Goal: Communication & Community: Connect with others

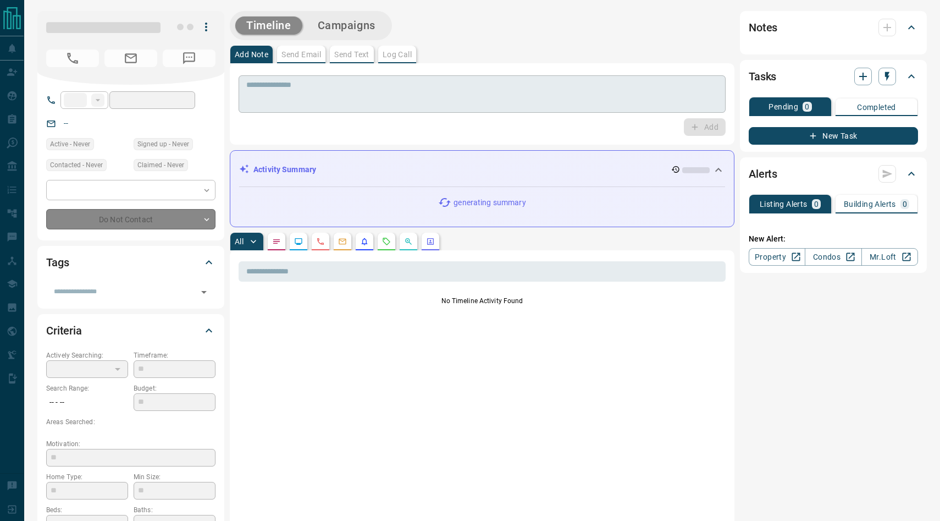
type input "**"
type input "**********"
type input "*"
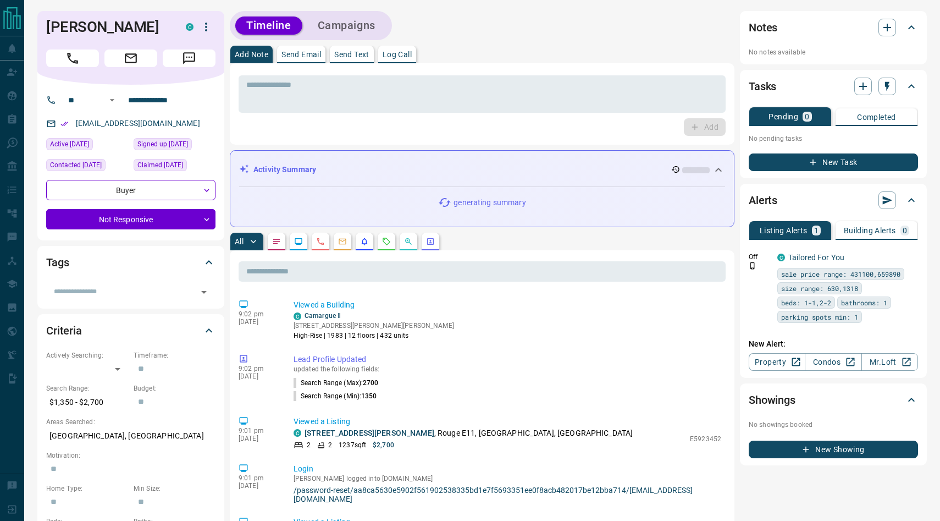
click at [493, 48] on div "Add Note Send Email Send Text Log Call" at bounding box center [482, 55] width 505 height 18
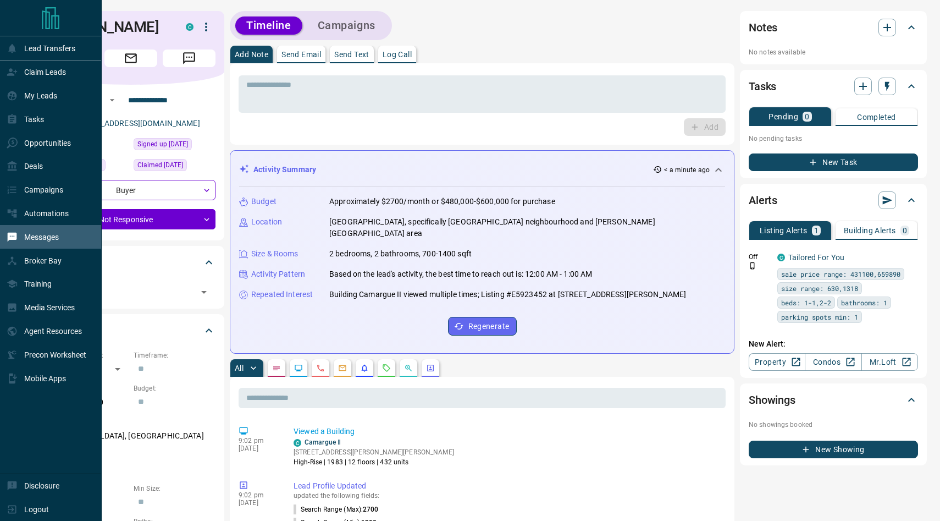
click at [35, 237] on p "Messages" at bounding box center [41, 237] width 35 height 9
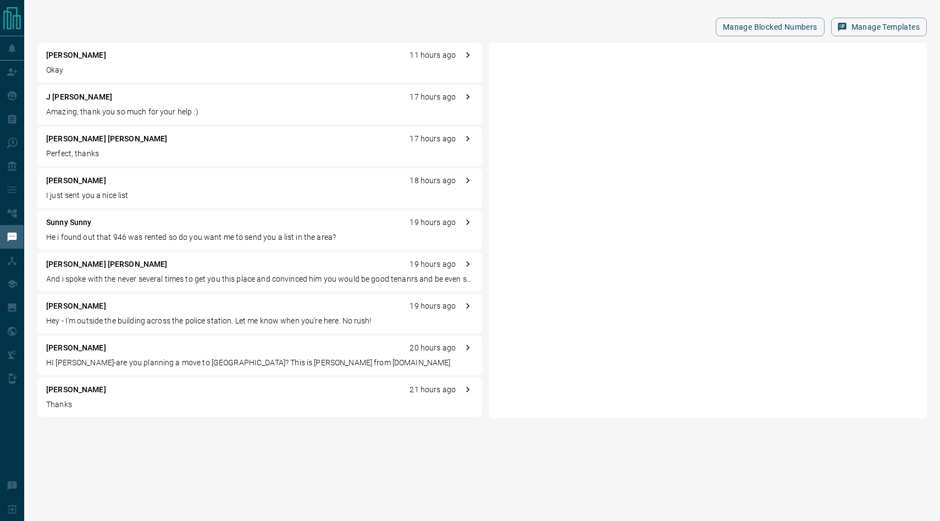
click at [486, 377] on div "[PERSON_NAME] 11 hours ago Okay J [PERSON_NAME] 17 hours ago Amazing, thank you…" at bounding box center [482, 230] width 890 height 375
click at [577, 196] on div at bounding box center [708, 230] width 438 height 375
click at [208, 268] on div "[PERSON_NAME] [PERSON_NAME] 19 hours ago" at bounding box center [259, 264] width 427 height 12
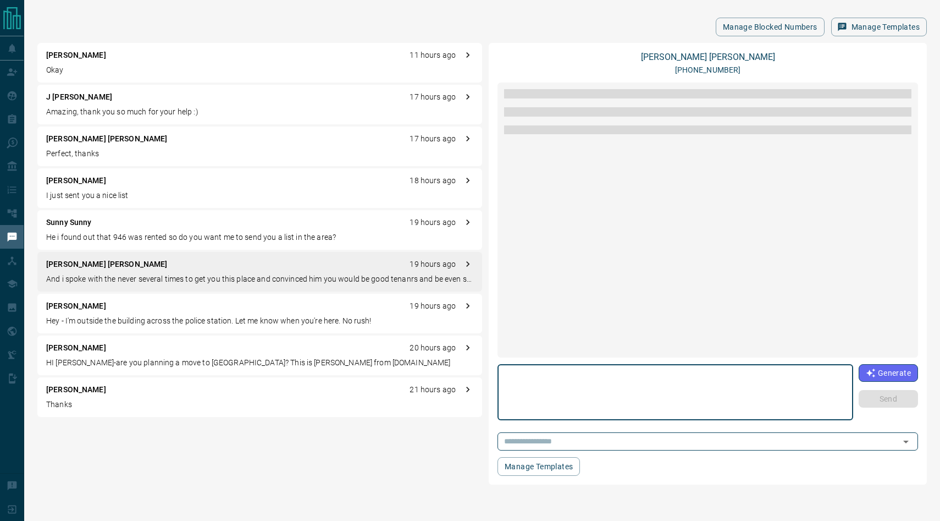
scroll to position [1202, 0]
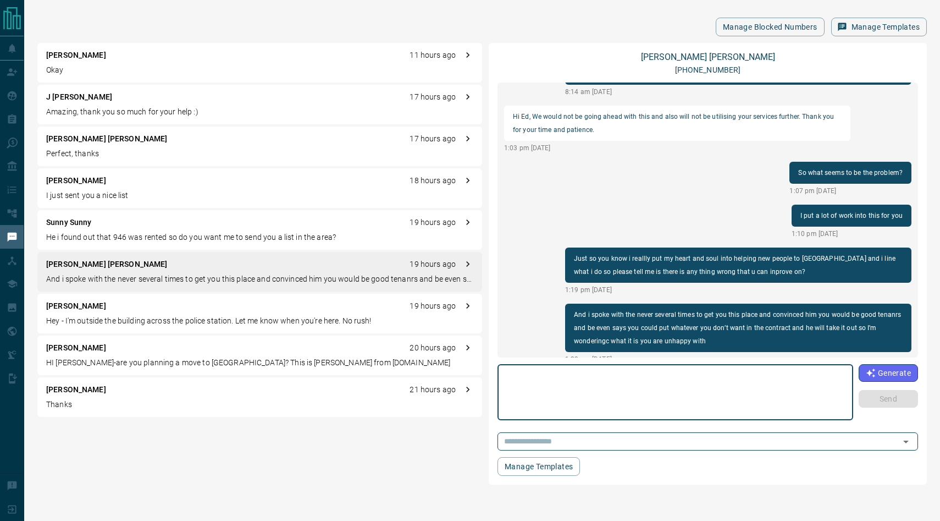
click at [163, 304] on div "[PERSON_NAME] 19 hours ago" at bounding box center [259, 306] width 427 height 12
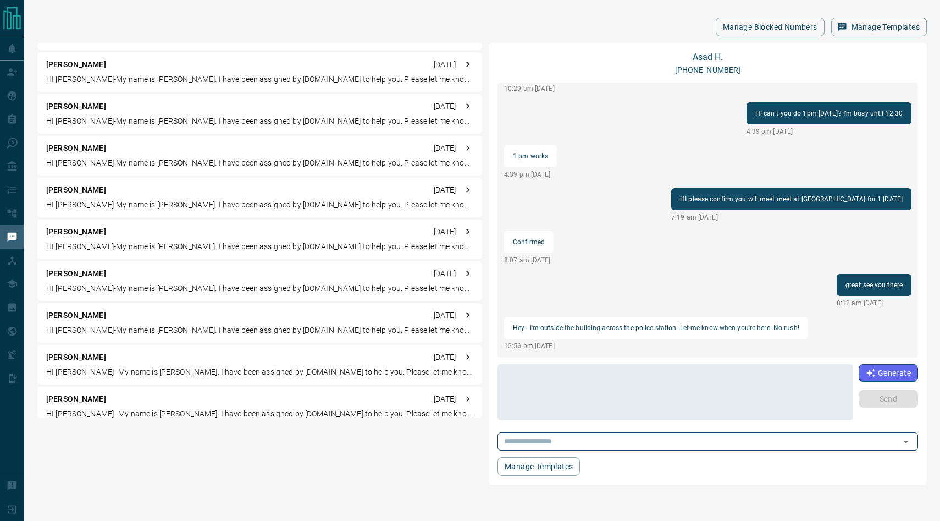
scroll to position [3146, 0]
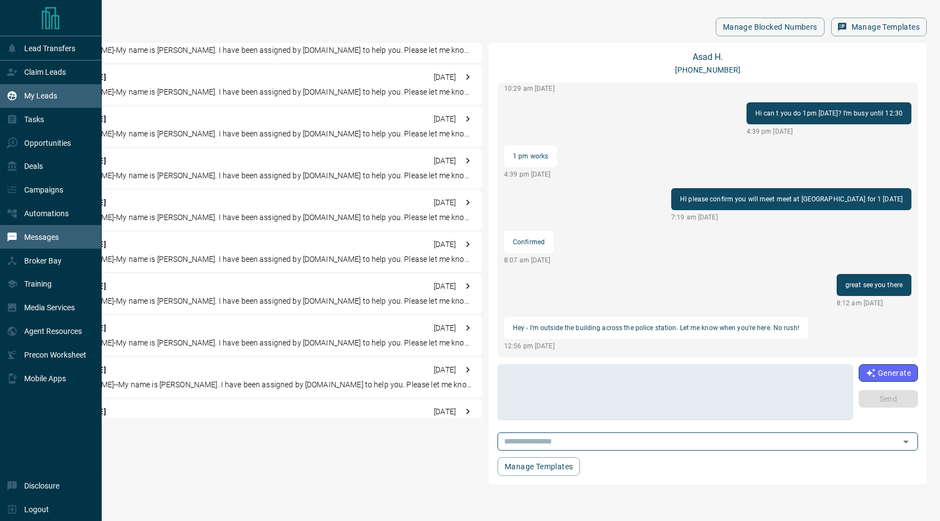
click at [26, 93] on p "My Leads" at bounding box center [40, 95] width 33 height 9
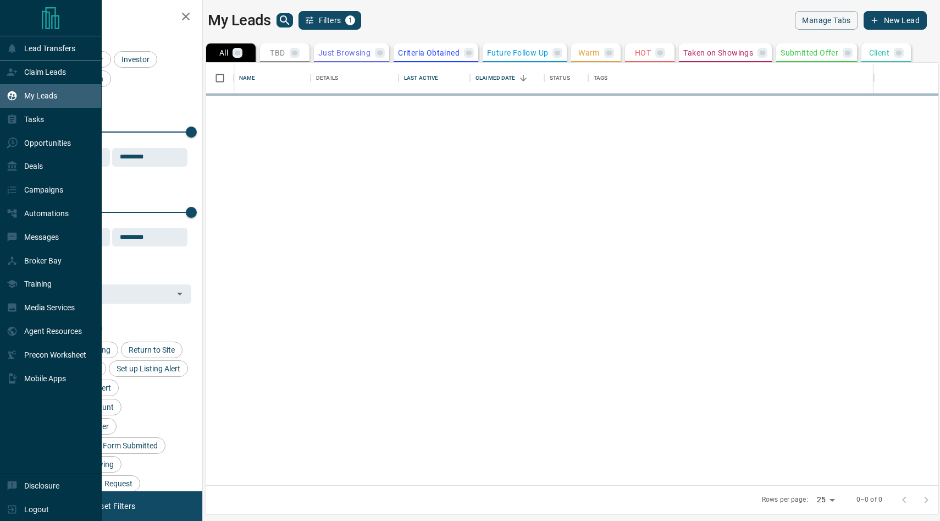
scroll to position [422, 733]
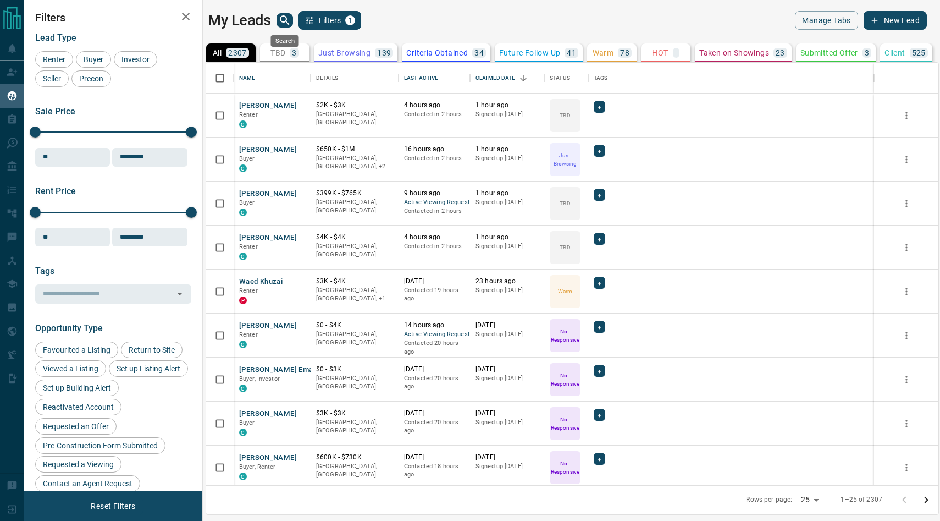
click at [284, 20] on icon "search button" at bounding box center [284, 20] width 13 height 13
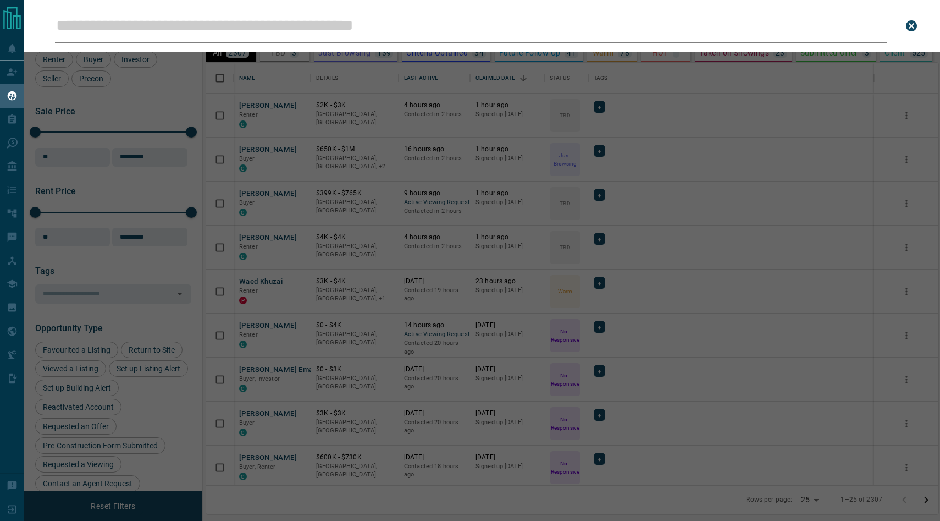
click at [272, 25] on input "Leads Search Bar" at bounding box center [471, 26] width 833 height 34
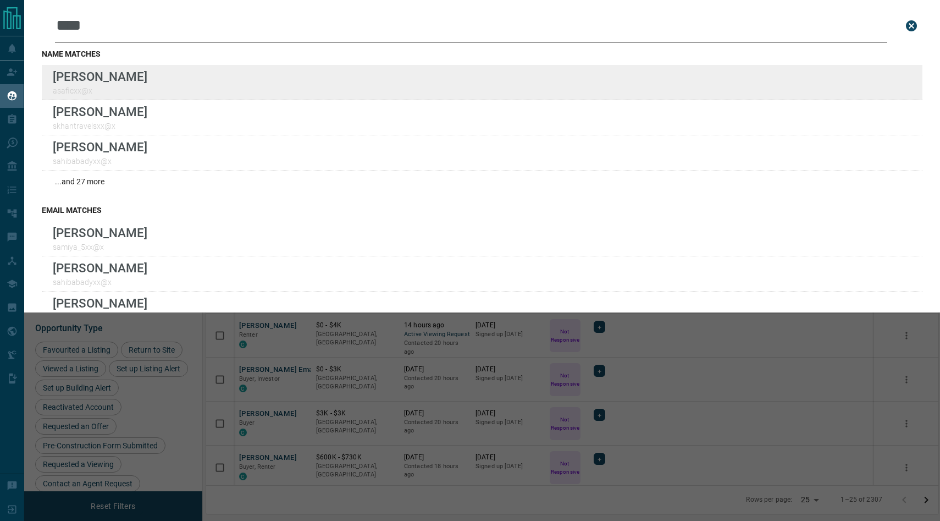
type input "****"
click at [0, 0] on div "Lead Transfers Claim Leads My Leads Tasks Opportunities Deals Campaigns Automat…" at bounding box center [470, 253] width 940 height 507
